Goal: Navigation & Orientation: Find specific page/section

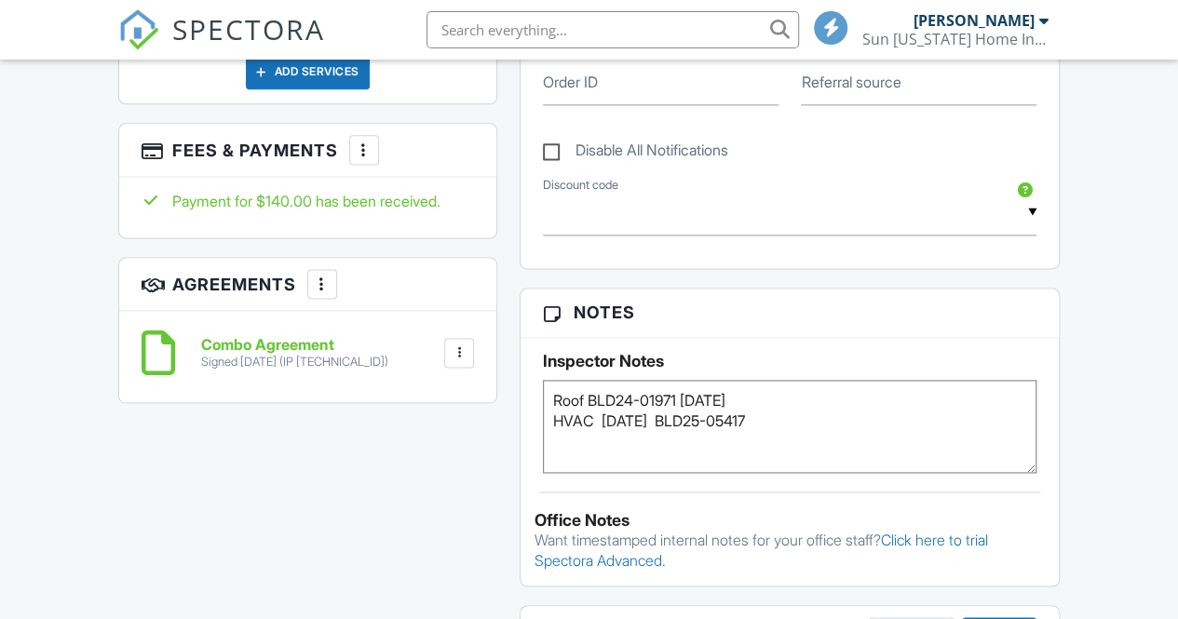
scroll to position [1211, 0]
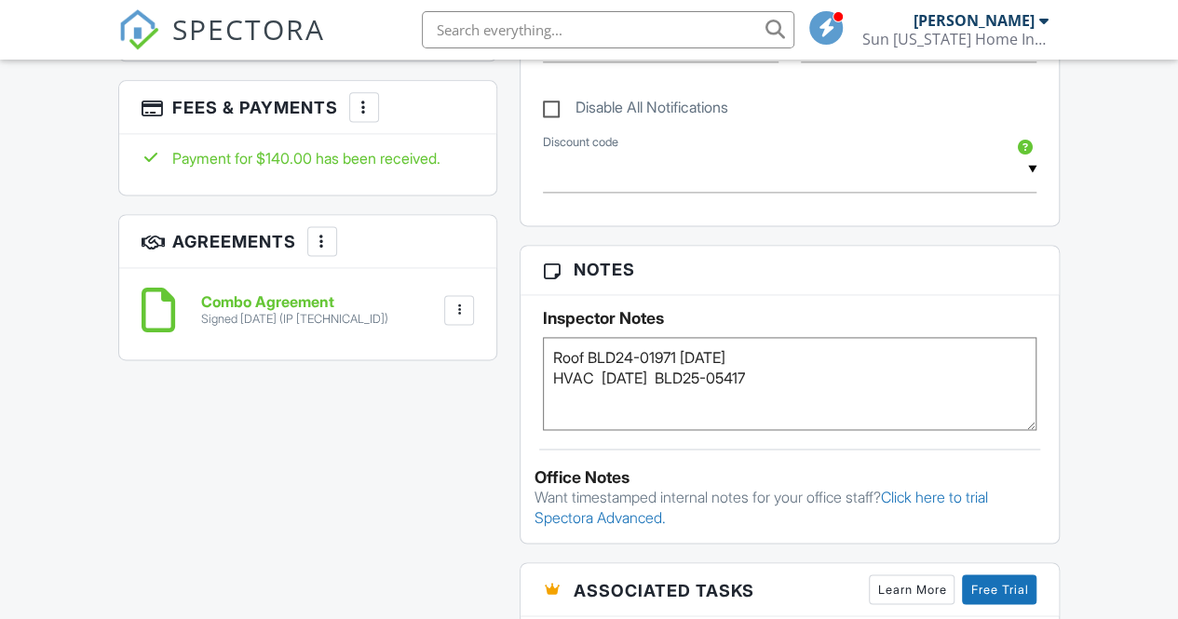
drag, startPoint x: 590, startPoint y: 355, endPoint x: 769, endPoint y: 347, distance: 179.0
click at [769, 347] on textarea "Roof BLD24-01971 03/29/2024 HVAC 07/09/2025 BLD25-05417" at bounding box center [790, 383] width 494 height 93
click at [384, 439] on div "All emails and texts are disabled for this inspection! All emails and texts hav…" at bounding box center [589, 194] width 965 height 1719
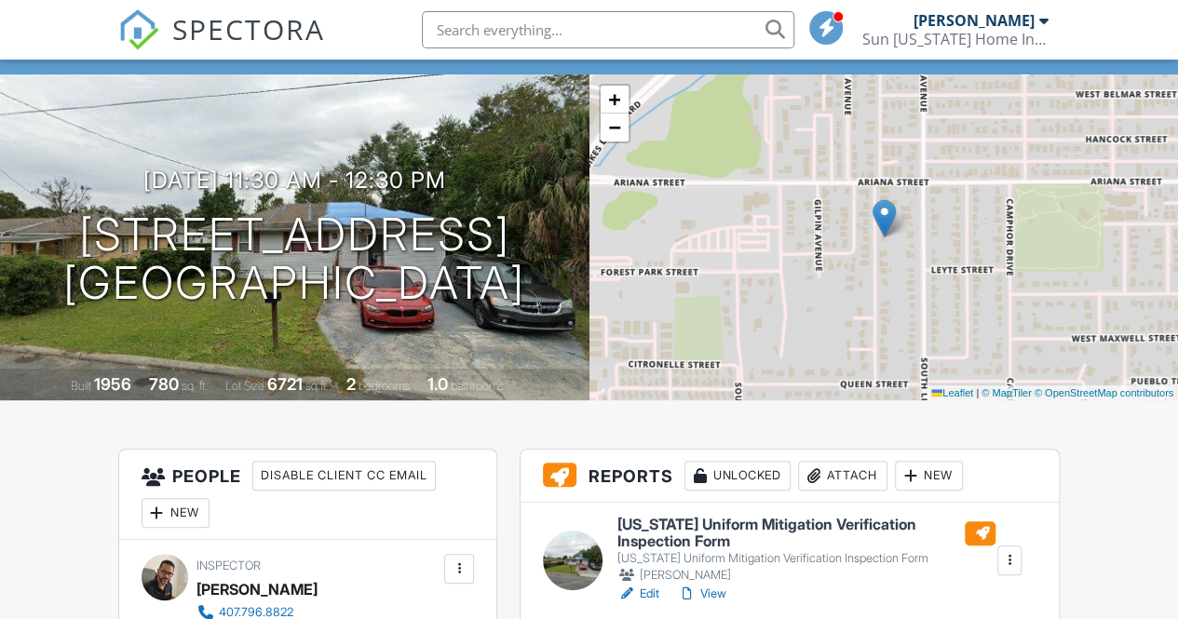
scroll to position [0, 0]
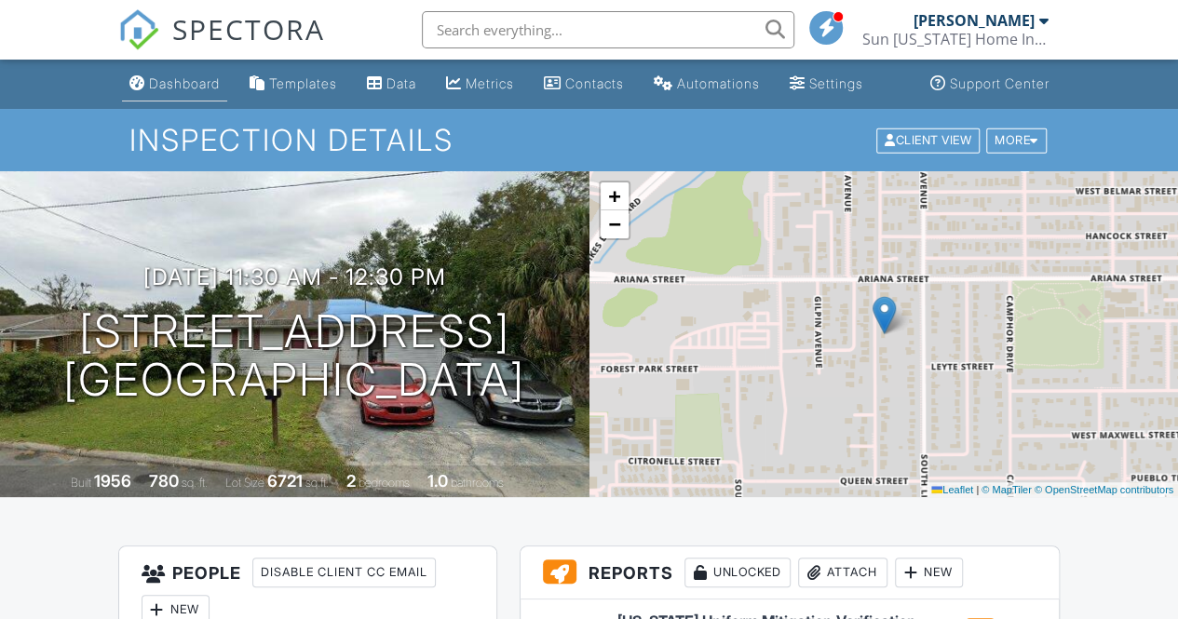
click at [193, 94] on link "Dashboard" at bounding box center [174, 84] width 105 height 34
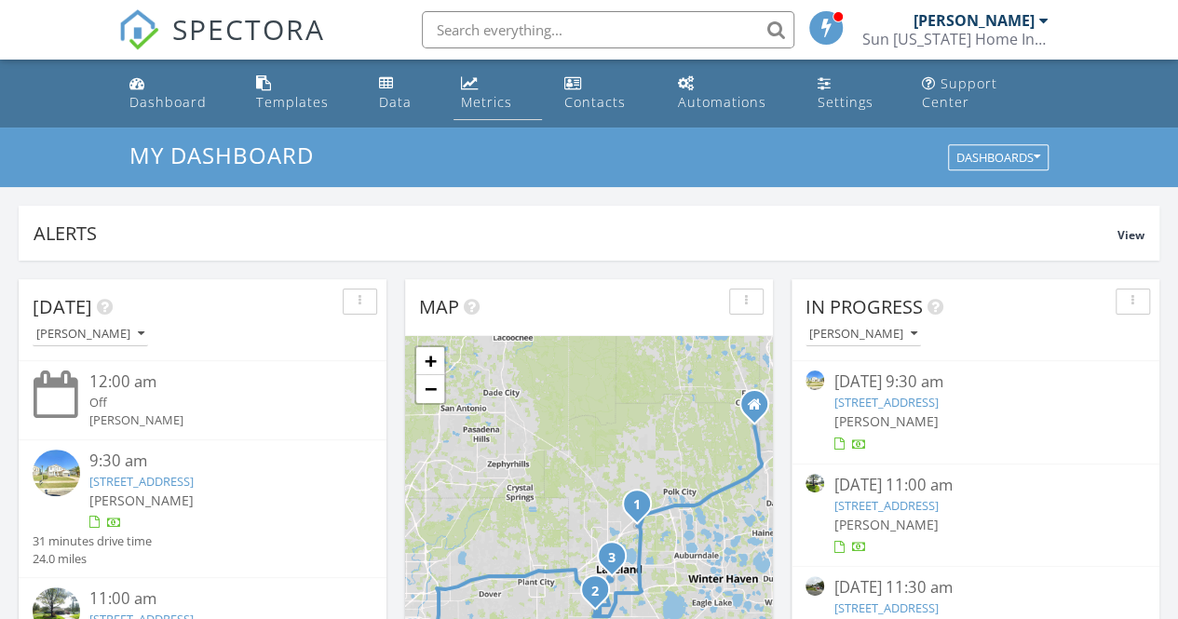
click at [510, 93] on div "Metrics" at bounding box center [486, 102] width 51 height 18
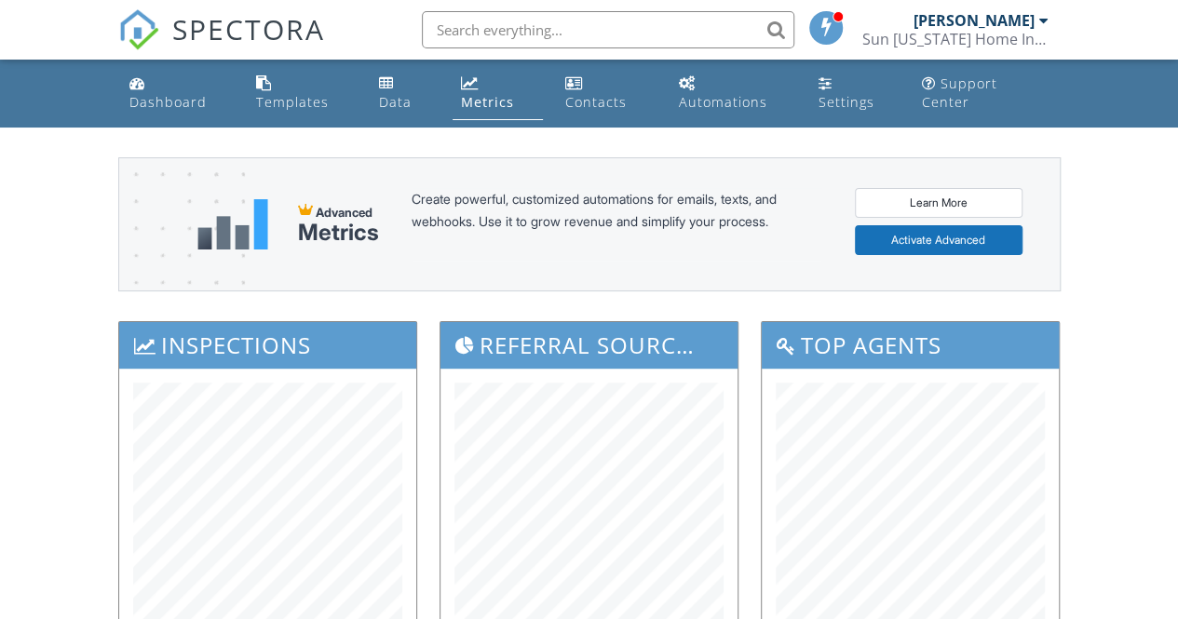
click at [207, 93] on div "Dashboard" at bounding box center [167, 102] width 77 height 18
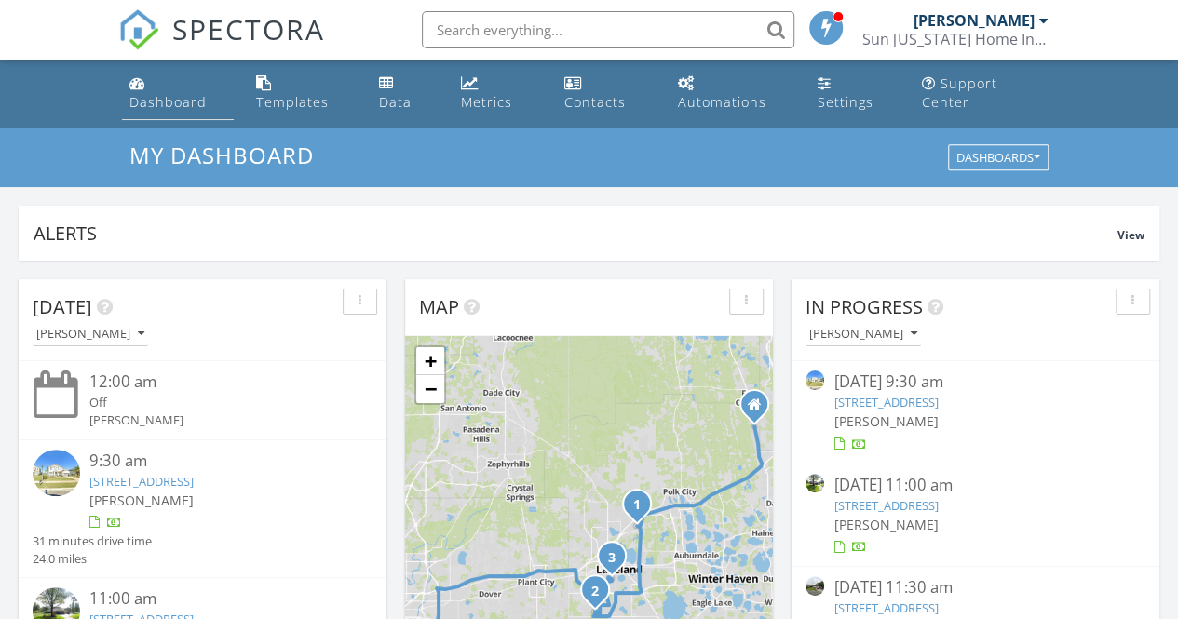
click at [189, 93] on div "Dashboard" at bounding box center [167, 102] width 77 height 18
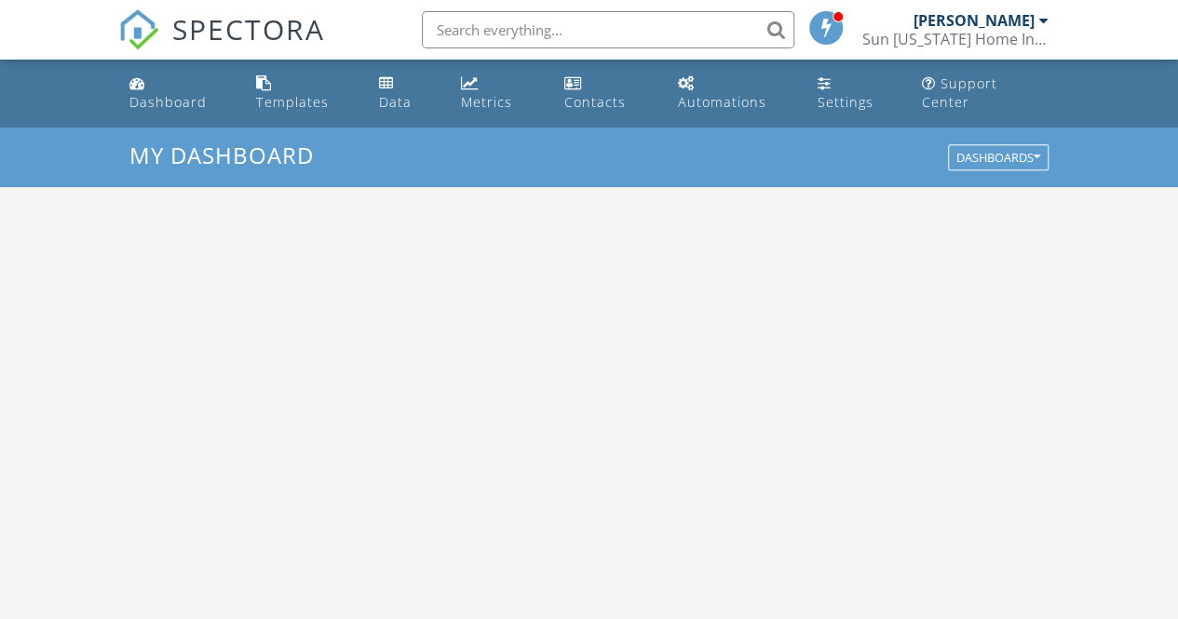
scroll to position [1723, 1206]
